Goal: Information Seeking & Learning: Understand process/instructions

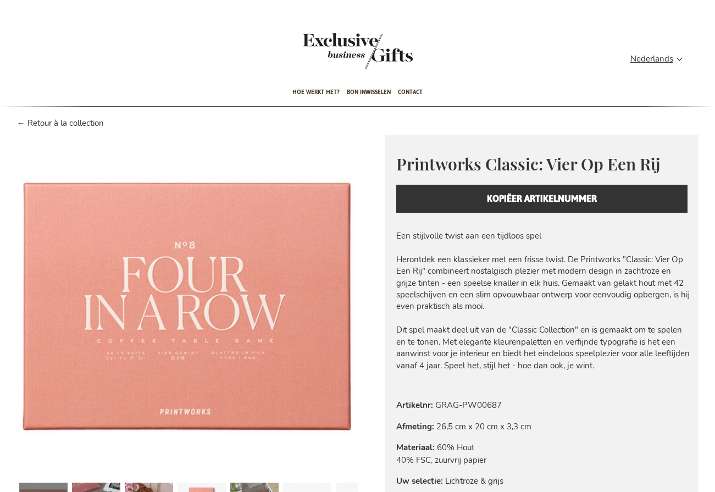
type input "administrator"
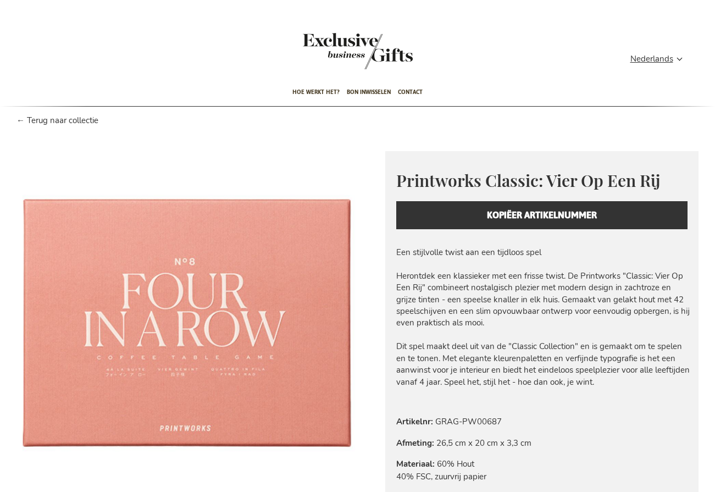
click at [64, 151] on div "Ga naar het einde van de afbeeldingen-gallerij Ga naar het begin van de afbeeld…" at bounding box center [358, 368] width 682 height 434
click at [60, 151] on div "Ga naar het einde van de afbeeldingen-gallerij Ga naar het begin van de afbeeld…" at bounding box center [358, 368] width 682 height 434
click at [70, 151] on div "Ga naar het einde van de afbeeldingen-gallerij Ga naar het begin van de afbeeld…" at bounding box center [358, 368] width 682 height 434
click at [110, 151] on div "Ga naar het einde van de afbeeldingen-gallerij Ga naar het begin van de afbeeld…" at bounding box center [358, 368] width 682 height 434
click at [65, 151] on div "Ga naar het einde van de afbeeldingen-gallerij Ga naar het begin van de afbeeld…" at bounding box center [358, 368] width 682 height 434
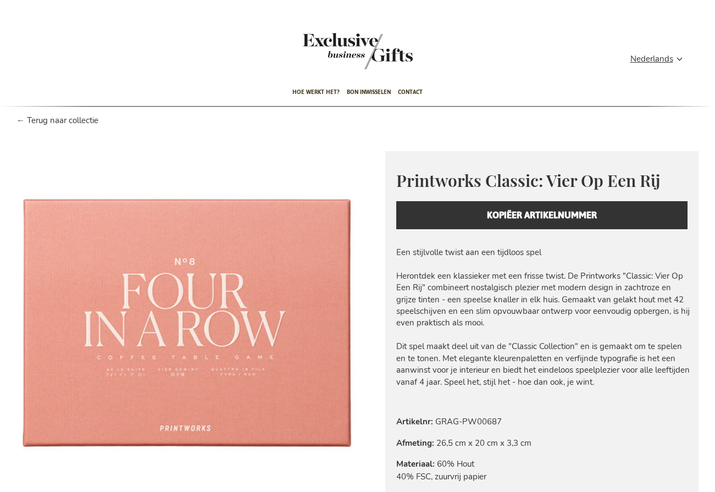
click at [162, 175] on img at bounding box center [187, 321] width 341 height 341
click at [203, 167] on img at bounding box center [187, 321] width 341 height 341
click at [284, 166] on img at bounding box center [187, 321] width 341 height 341
click at [376, 151] on div "Ga naar het einde van de afbeeldingen-gallerij Ga naar het begin van de afbeeld…" at bounding box center [358, 368] width 682 height 434
click at [360, 115] on div "Winkelwagen Winkelwagen Sluiten U heeft geen product(en) in uw winkelwagen. Ga …" at bounding box center [357, 324] width 715 height 649
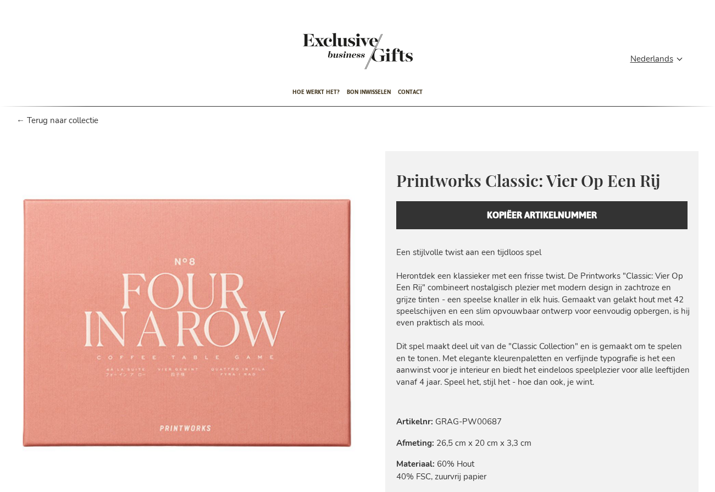
click at [64, 151] on div "Ga naar het einde van de afbeeldingen-gallerij Ga naar het begin van de afbeeld…" at bounding box center [358, 368] width 682 height 434
click at [35, 151] on div "Ga naar het einde van de afbeeldingen-gallerij Ga naar het begin van de afbeeld…" at bounding box center [358, 368] width 682 height 434
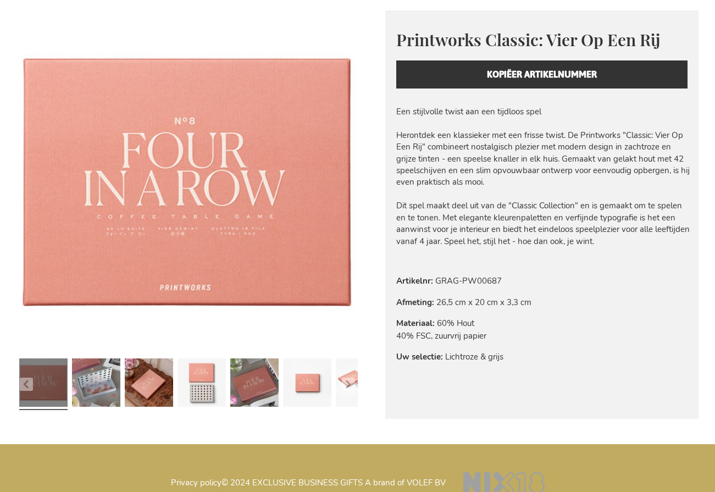
click at [220, 313] on img at bounding box center [187, 180] width 341 height 341
click at [259, 409] on div "Ga naar het einde van de afbeeldingen-gallerij Ga naar het begin van de afbeeld…" at bounding box center [358, 227] width 682 height 434
click at [306, 411] on div "Ga naar het einde van de afbeeldingen-gallerij Ga naar het begin van de afbeeld…" at bounding box center [358, 227] width 682 height 434
click at [420, 411] on div "Ga naar het einde van de afbeeldingen-gallerij Ga naar het begin van de afbeeld…" at bounding box center [358, 227] width 682 height 434
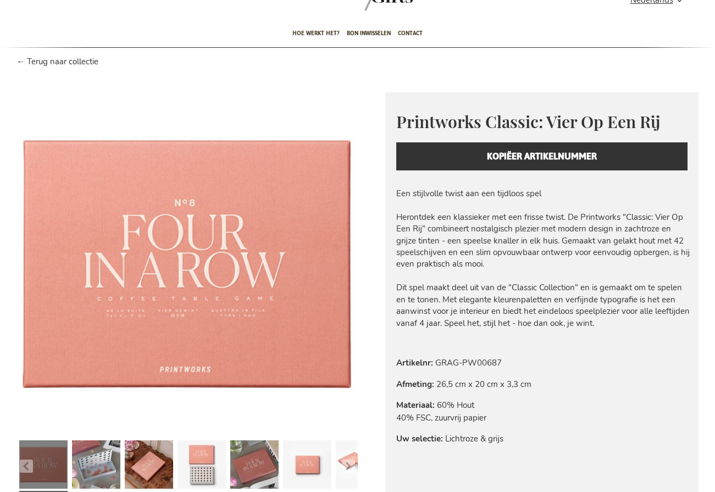
scroll to position [0, 0]
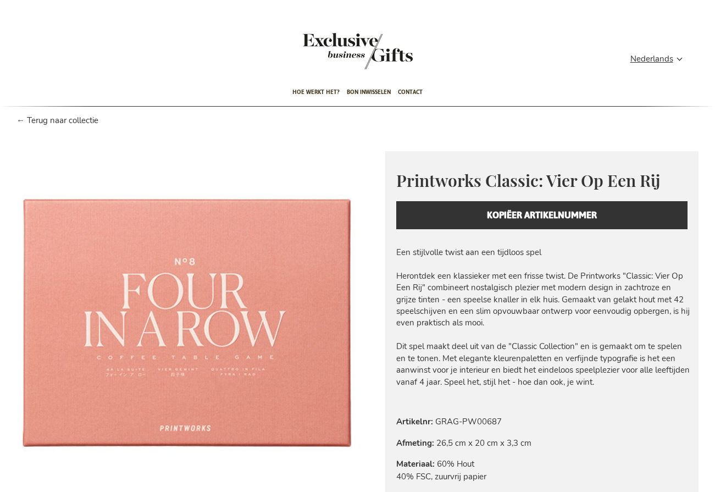
click at [478, 169] on span "Printworks Classic: Vier Op Een Rij" at bounding box center [528, 180] width 264 height 22
click at [479, 196] on div "Printworks Classic: Vier Op Een Rij Everyday beauty, thoughtfully designed. Pri…" at bounding box center [541, 199] width 313 height 96
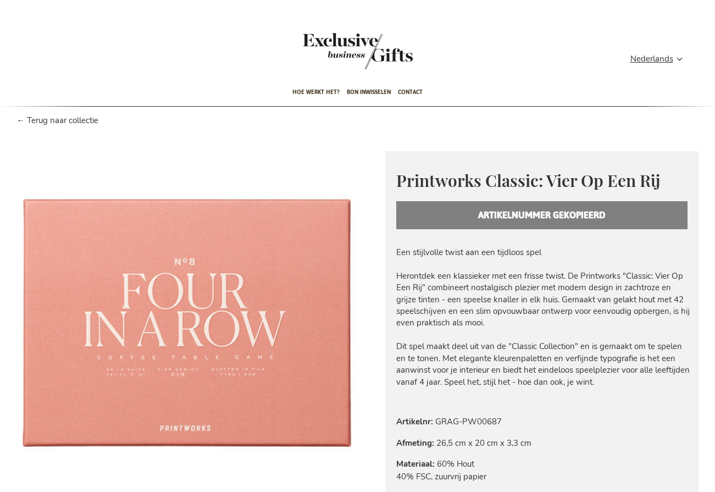
click at [460, 173] on span "Printworks Classic: Vier Op Een Rij" at bounding box center [528, 180] width 264 height 22
click at [416, 151] on div "Printworks Classic: Vier Op Een Rij Everyday beauty, thoughtfully designed. Pri…" at bounding box center [541, 199] width 313 height 96
click at [376, 151] on div "Ga naar het einde van de afbeeldingen-gallerij Ga naar het begin van de afbeeld…" at bounding box center [358, 368] width 682 height 434
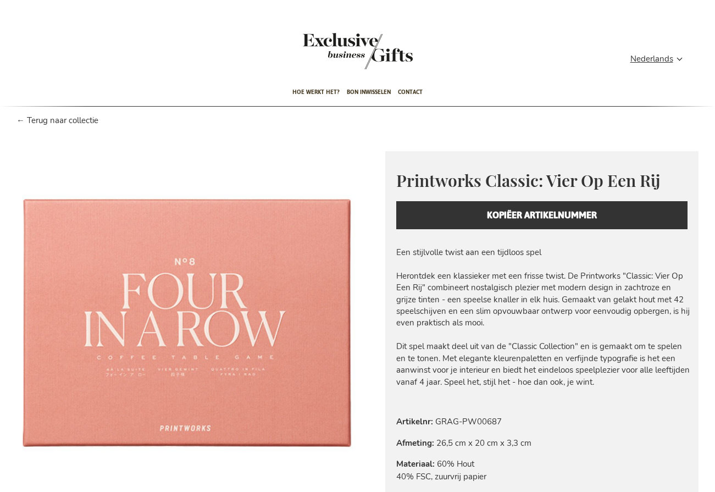
type input "administrator"
click at [128, 151] on div "Ga naar het einde van de afbeeldingen-gallerij Ga naar het begin van de afbeeld…" at bounding box center [358, 368] width 682 height 434
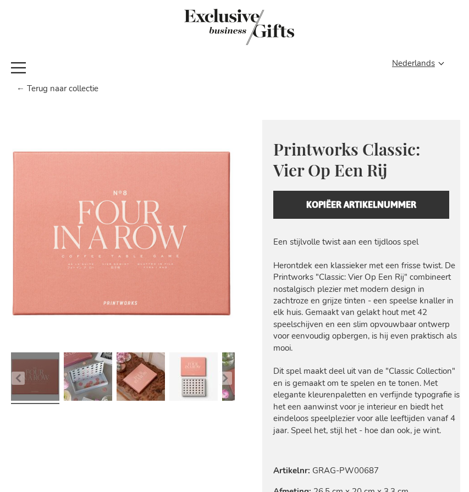
type input "administrator"
click at [84, 89] on div "Home Printworks Classic: Vier Op Een Rij" at bounding box center [234, 91] width 469 height 17
click at [76, 83] on div "Contact Offerte" at bounding box center [233, 70] width 383 height 26
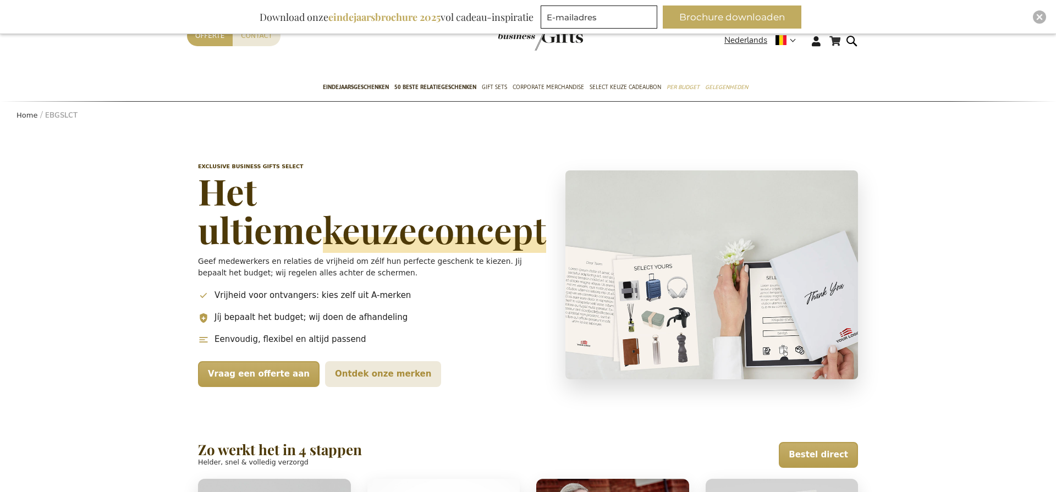
type input "administrator"
click at [230, 192] on h1 "Het ultieme keuzeconcept" at bounding box center [373, 210] width 351 height 77
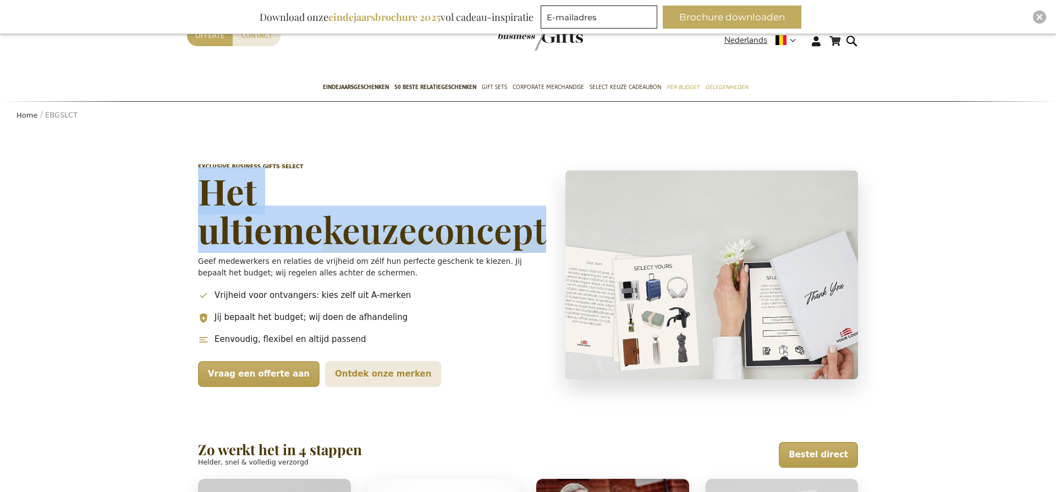
drag, startPoint x: 202, startPoint y: 190, endPoint x: 433, endPoint y: 244, distance: 237.0
click at [433, 244] on h1 "Het ultieme keuzeconcept" at bounding box center [373, 210] width 351 height 77
click at [68, 289] on div "Select – Exclusive Business Gifts Exclusive Business Gifts Select Het ultieme k…" at bounding box center [528, 493] width 1056 height 726
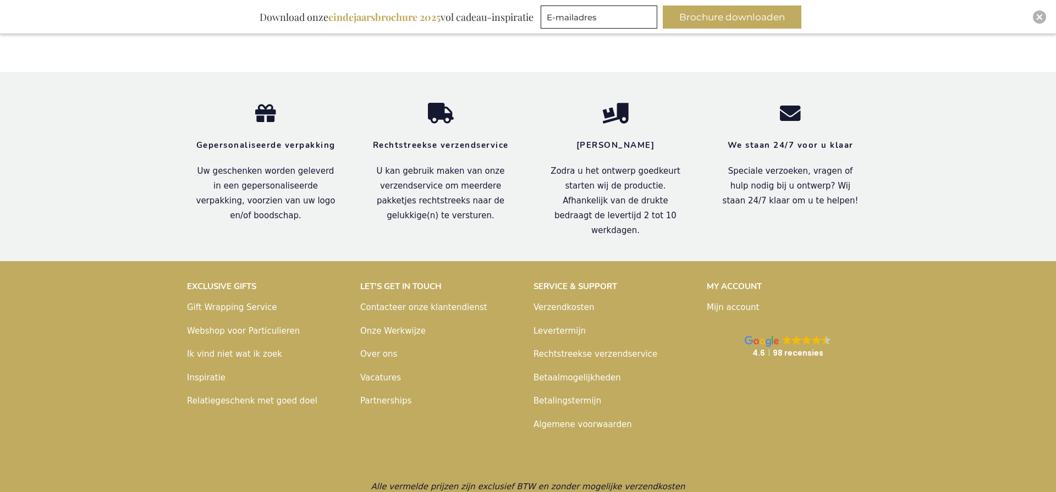
scroll to position [875, 0]
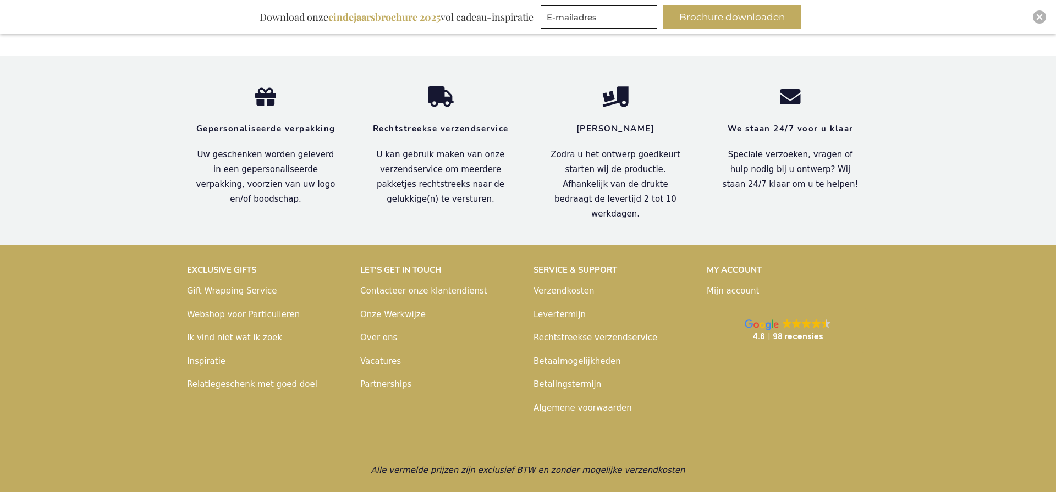
click at [1032, 15] on div "Inspiratiebrochure Download onze eindejaarsbrochure 2025 vol cadeau-inspiratie …" at bounding box center [528, 17] width 1056 height 34
click at [1037, 17] on img "Close" at bounding box center [1039, 17] width 7 height 7
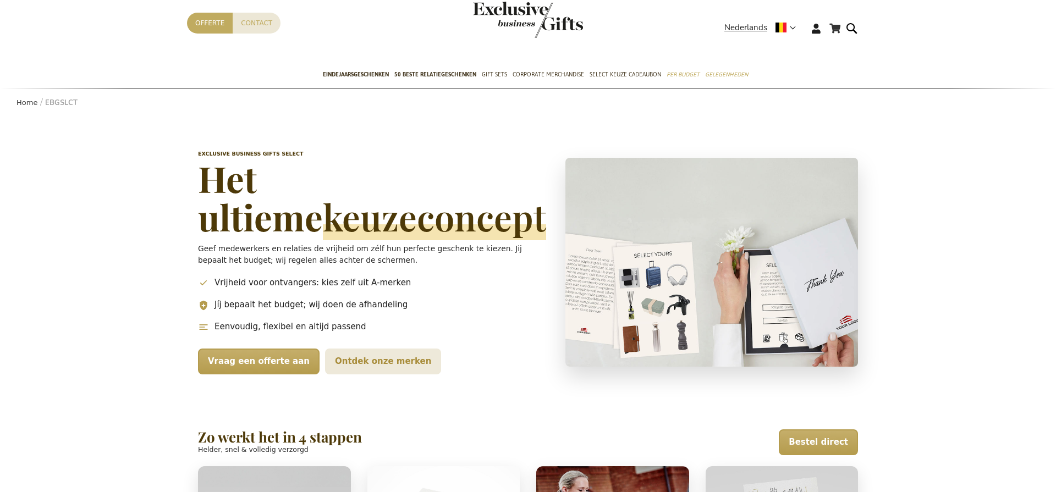
scroll to position [30, 0]
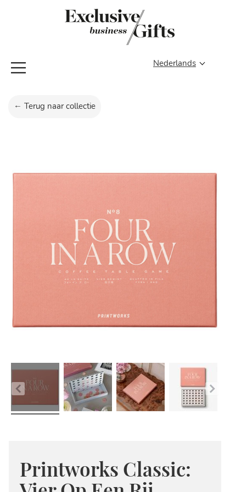
type input "administrator"
click at [60, 110] on div "Home Printworks Classic: Vier Op Een Rij" at bounding box center [115, 109] width 230 height 28
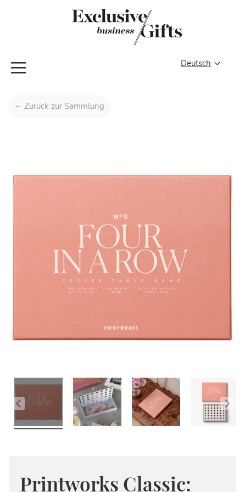
type input "administrator"
click at [68, 113] on div at bounding box center [122, 109] width 245 height 28
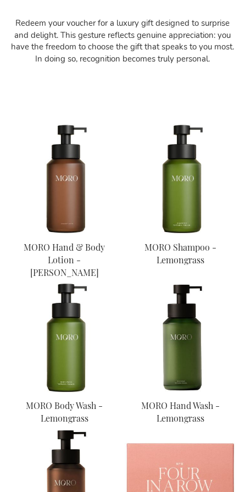
type input "administrator"
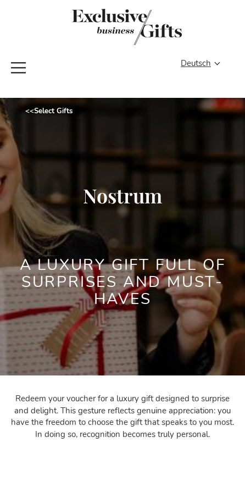
click at [18, 55] on span "Navigation umschalten" at bounding box center [19, 55] width 20 height 0
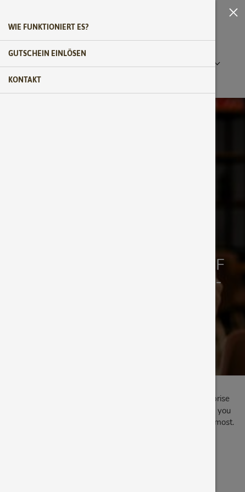
click at [228, 9] on span "Navigation umschalten" at bounding box center [237, 12] width 18 height 25
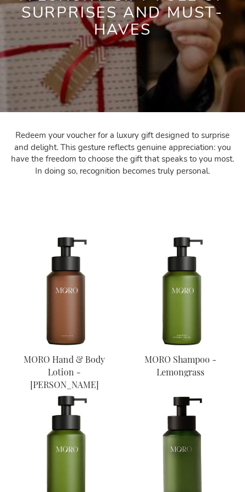
scroll to position [325, 0]
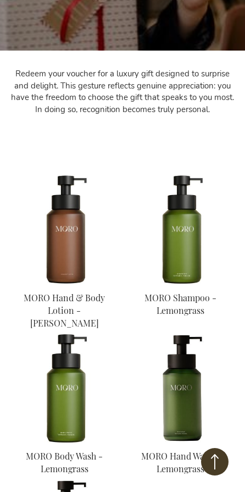
click at [56, 263] on img at bounding box center [65, 230] width 112 height 112
type input "administrator"
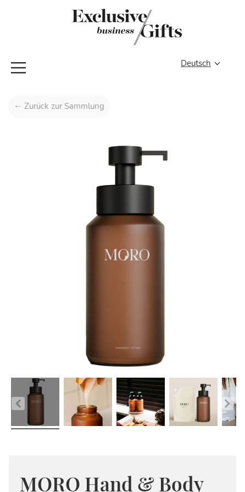
type input "administrator"
click at [53, 104] on div "Startseite MORO Hand & Body Lotion - Rosemary" at bounding box center [122, 109] width 245 height 28
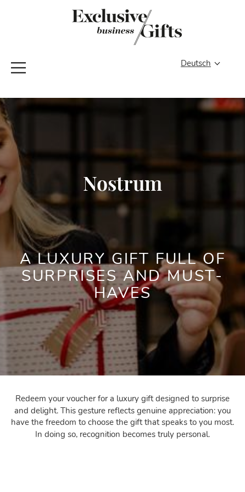
type input "administrator"
click at [21, 55] on span "Navigation umschalten" at bounding box center [19, 55] width 20 height 0
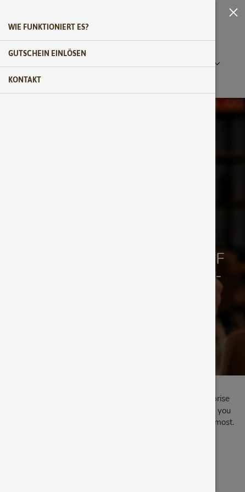
click at [241, 14] on span "Navigation umschalten" at bounding box center [237, 12] width 18 height 25
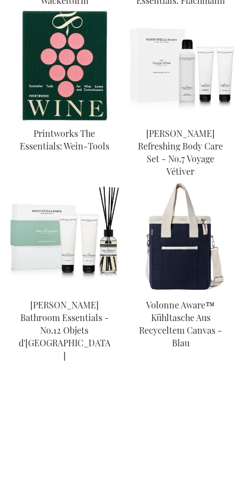
scroll to position [1096, 0]
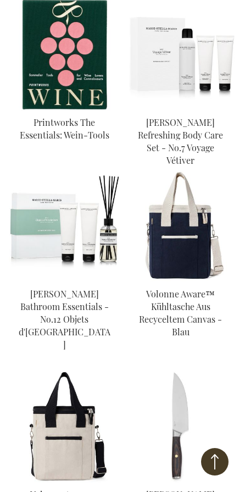
click at [183, 216] on img at bounding box center [181, 226] width 112 height 112
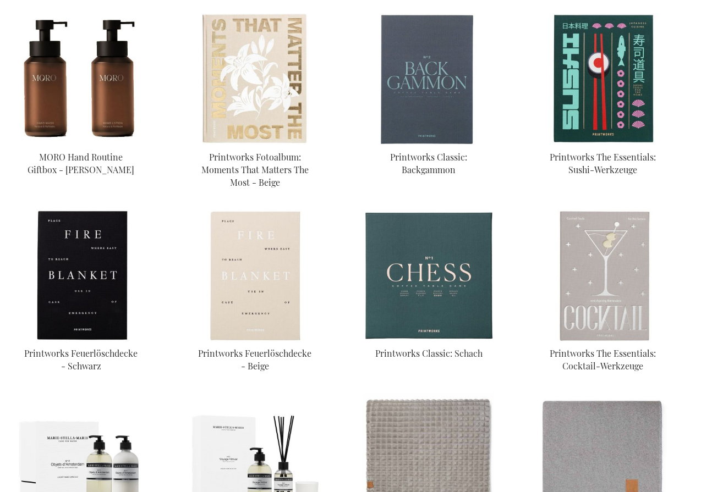
scroll to position [454, 0]
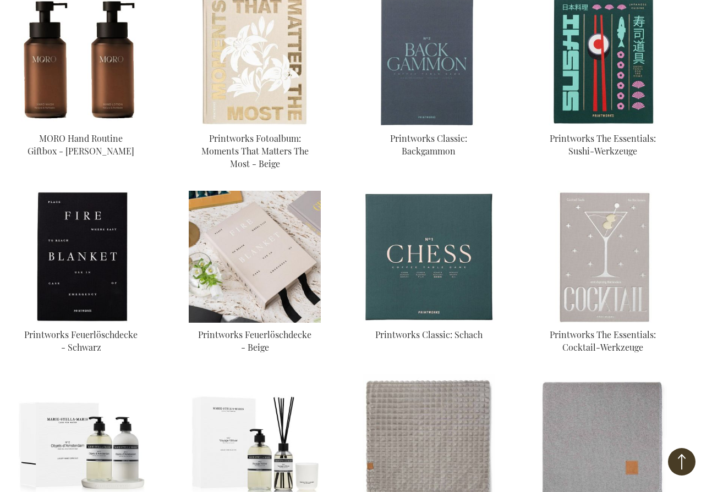
type input "administrator"
click at [242, 250] on img at bounding box center [255, 257] width 132 height 132
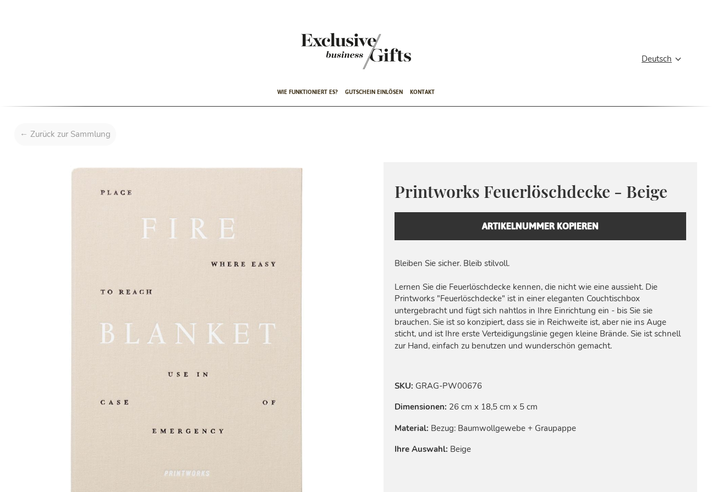
type input "administrator"
click at [90, 137] on div "Startseite Printworks Feuerlöschdecke - Beige" at bounding box center [355, 137] width 699 height 28
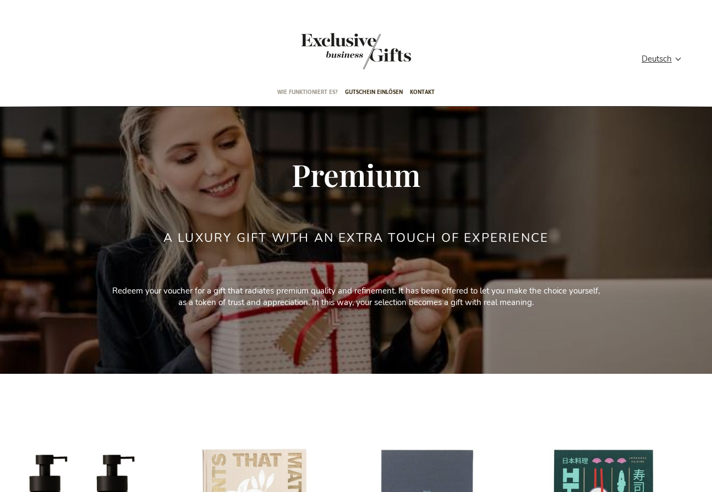
type input "administrator"
click at [293, 91] on span "Wie funktioniert es?" at bounding box center [307, 92] width 60 height 26
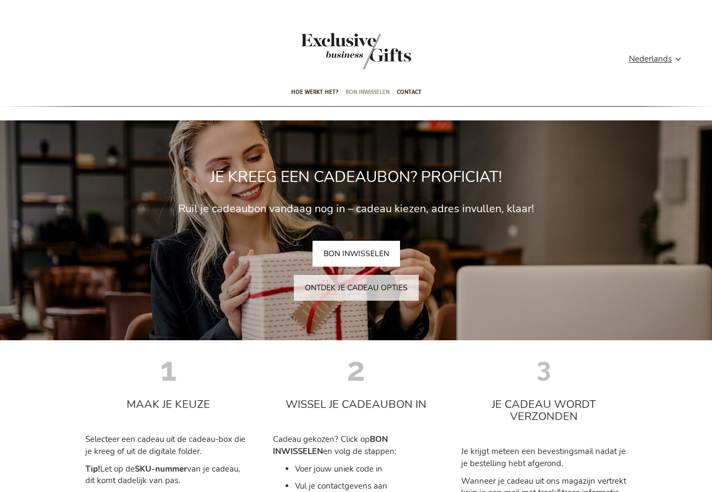
type input "administrator"
click at [353, 90] on span "Bon inwisselen" at bounding box center [367, 92] width 44 height 26
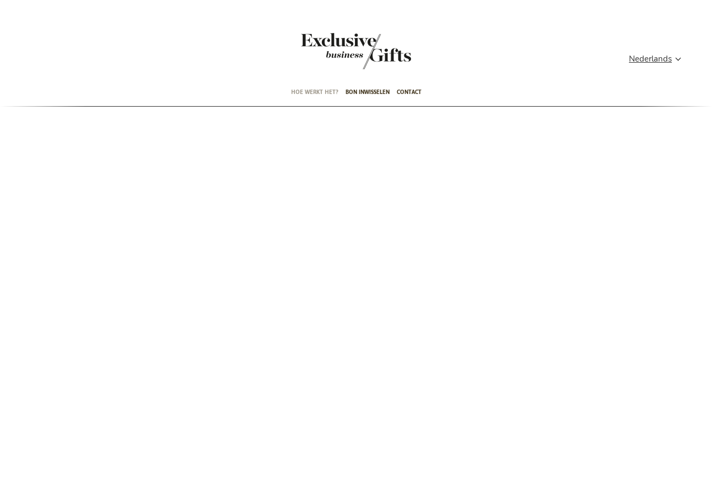
type input "administrator"
click at [317, 95] on span "Hoe werkt het?" at bounding box center [314, 92] width 47 height 26
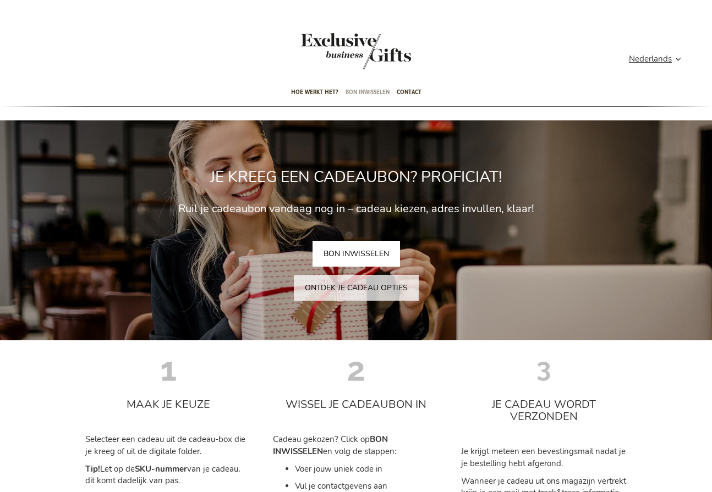
type input "administrator"
click at [365, 90] on span "Bon inwisselen" at bounding box center [367, 92] width 44 height 26
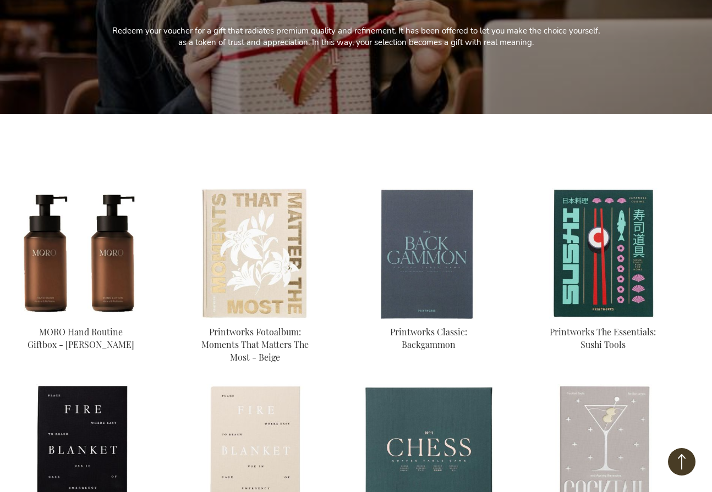
scroll to position [37, 0]
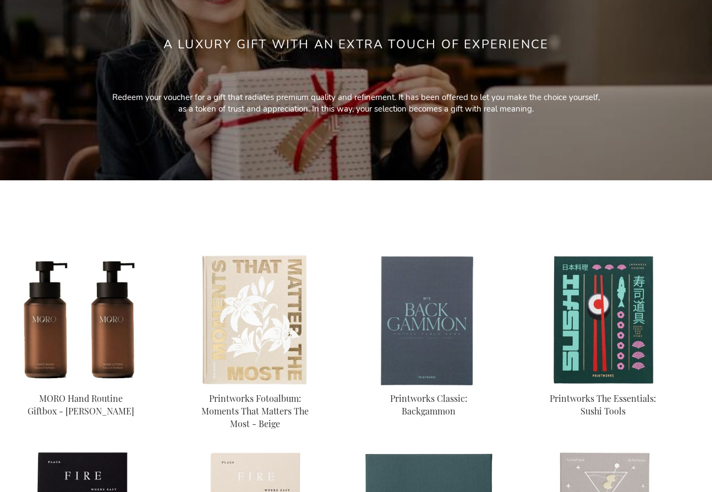
scroll to position [256, 0]
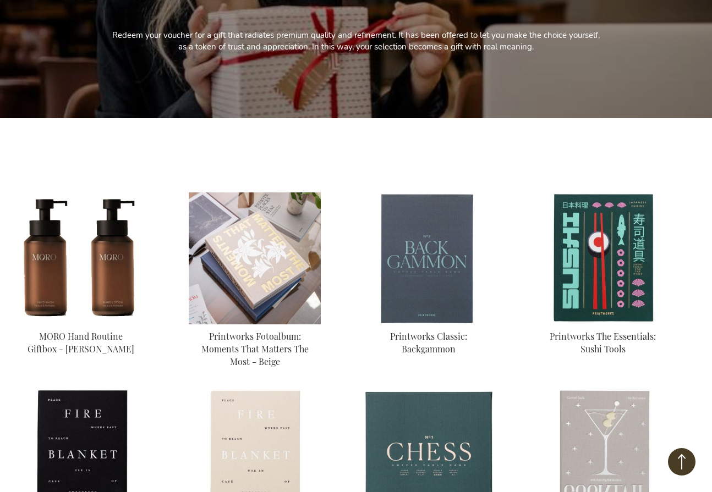
type input "administrator"
click at [250, 273] on img at bounding box center [255, 258] width 132 height 132
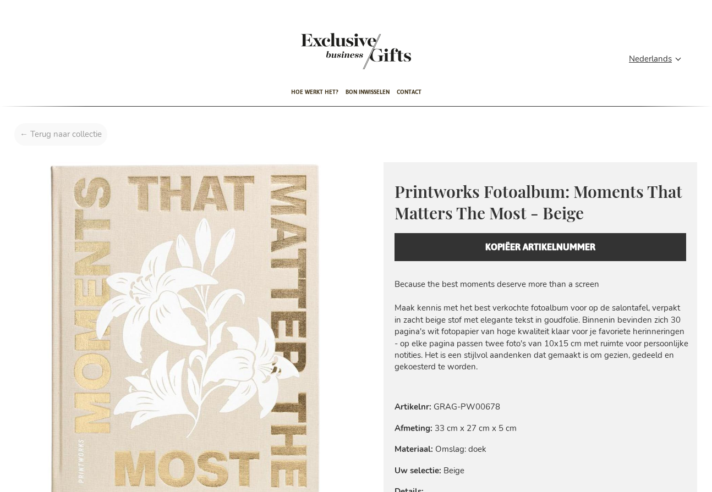
type input "administrator"
click at [65, 135] on div at bounding box center [355, 137] width 699 height 28
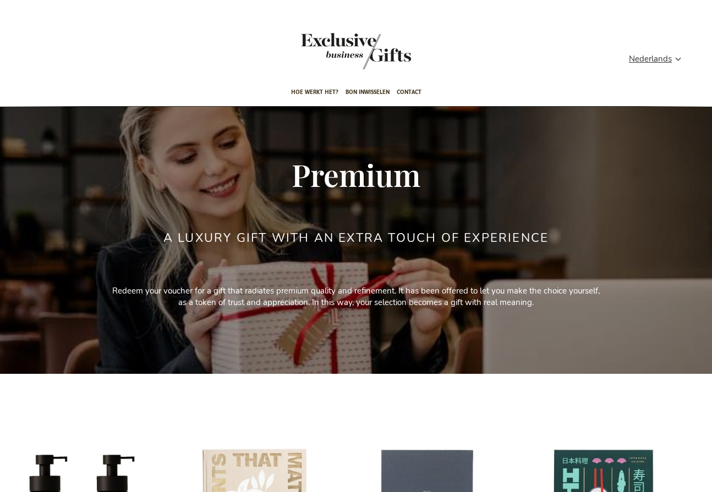
type input "administrator"
click at [216, 86] on ul "Hoe werkt het? Bon inwisselen Contact 50 beste relatiegeschenken Gift Sets Cham…" at bounding box center [355, 92] width 699 height 27
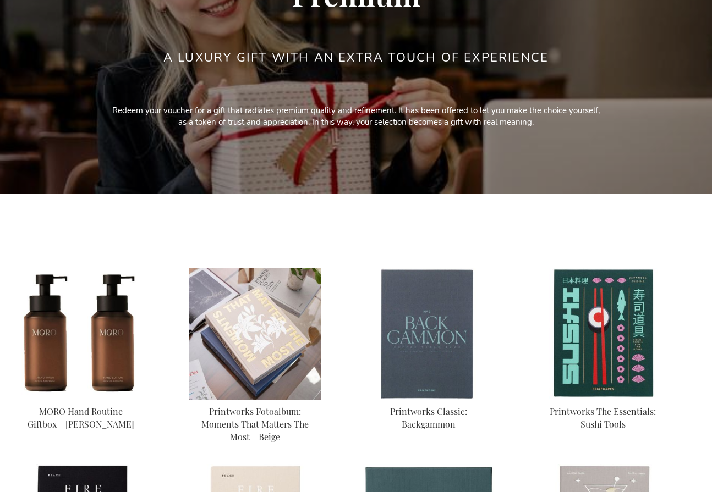
scroll to position [235, 0]
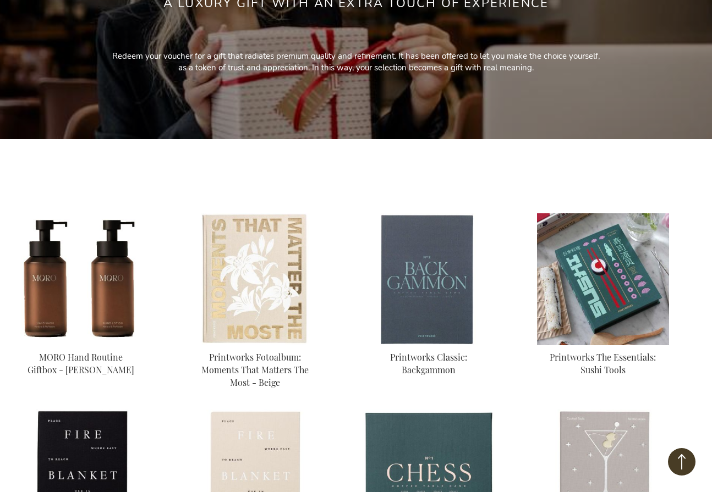
click at [619, 305] on img at bounding box center [603, 279] width 132 height 132
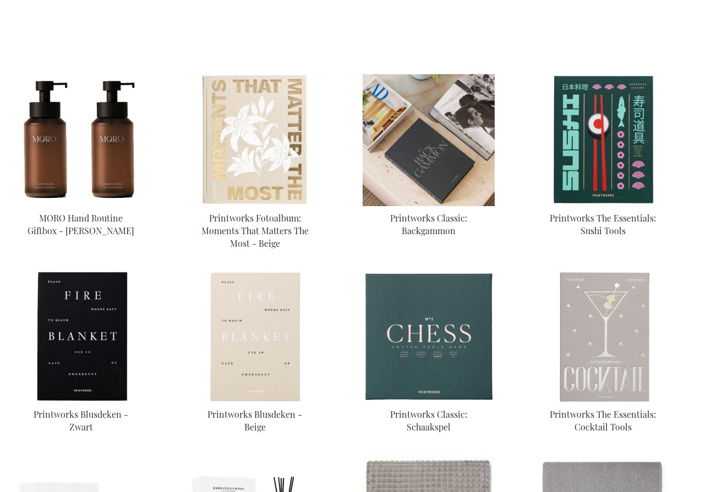
scroll to position [405, 0]
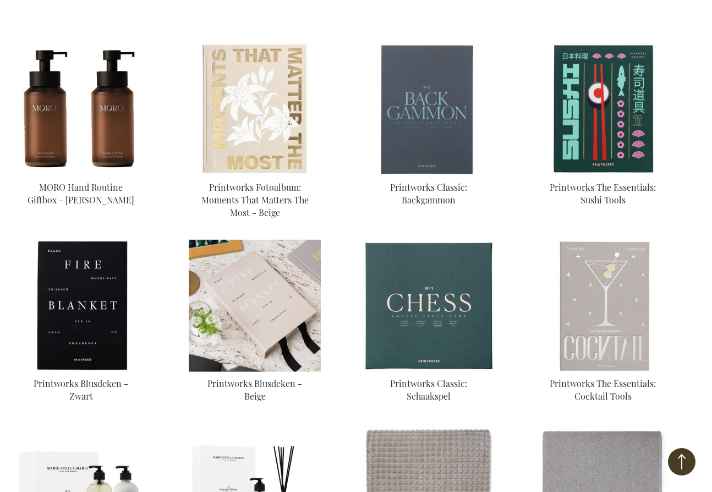
type input "administrator"
click at [284, 304] on img at bounding box center [255, 306] width 132 height 132
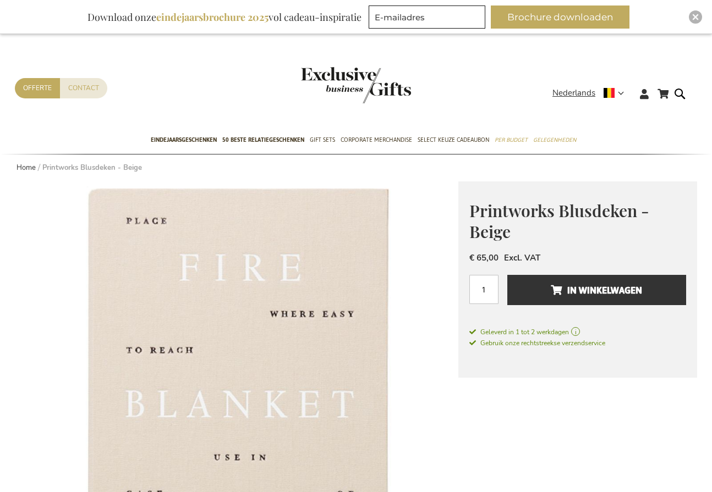
type input "administrator"
click at [333, 87] on img "store logo" at bounding box center [356, 85] width 110 height 36
